Goal: Browse casually

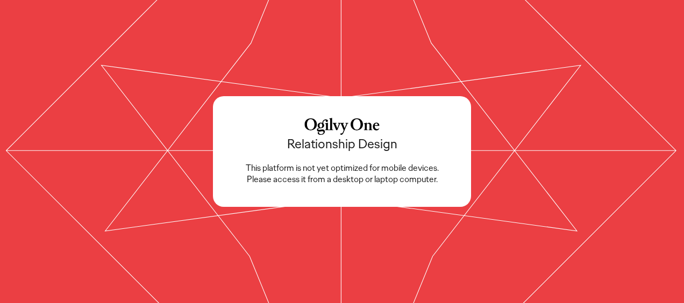
click at [295, 61] on icon at bounding box center [342, 152] width 684 height 684
